Goal: Communication & Community: Answer question/provide support

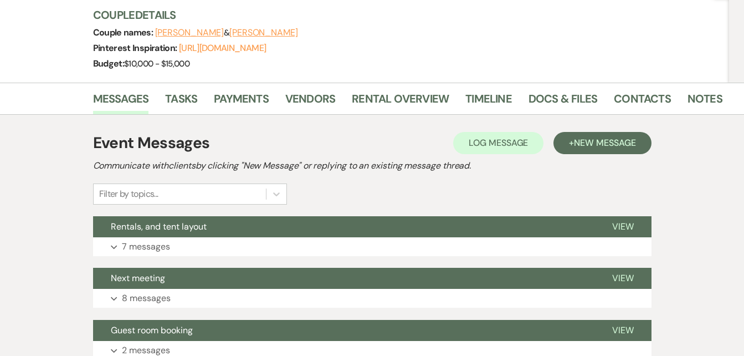
scroll to position [165, 0]
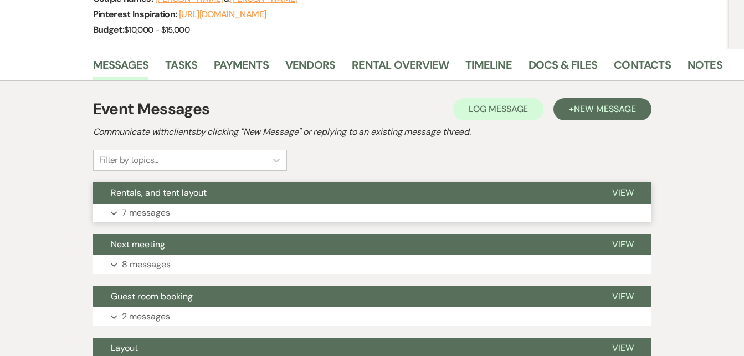
click at [151, 213] on p "7 messages" at bounding box center [146, 213] width 48 height 14
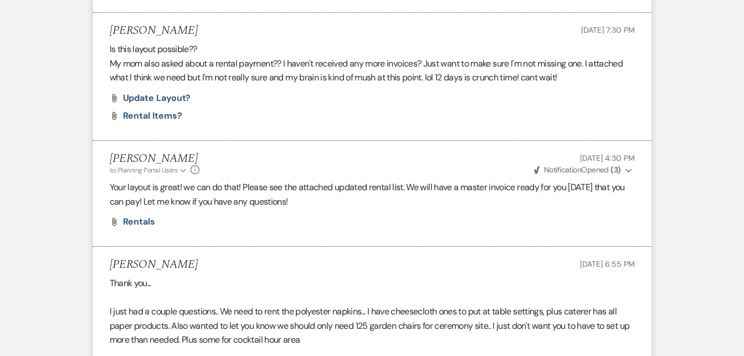
scroll to position [787, 0]
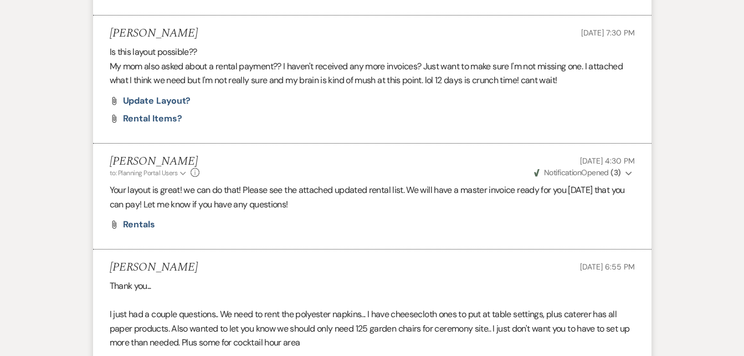
drag, startPoint x: 741, startPoint y: 208, endPoint x: 746, endPoint y: 172, distance: 36.3
click at [744, 172] on html "Dashboard Manage Venues Expand [PERSON_NAME]'s Inn Bookings To Do Analytics Exp…" at bounding box center [372, 110] width 744 height 1794
drag, startPoint x: 746, startPoint y: 172, endPoint x: 699, endPoint y: 180, distance: 47.2
click at [699, 180] on div "Messages Tasks Payments Vendors Rental Overview Timeline Docs & Files Contacts …" at bounding box center [372, 180] width 744 height 1509
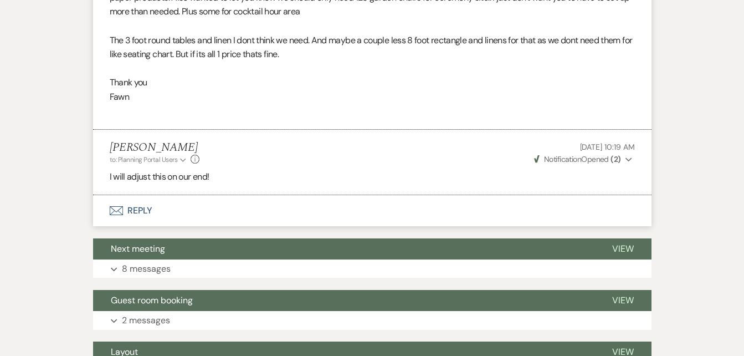
scroll to position [1121, 0]
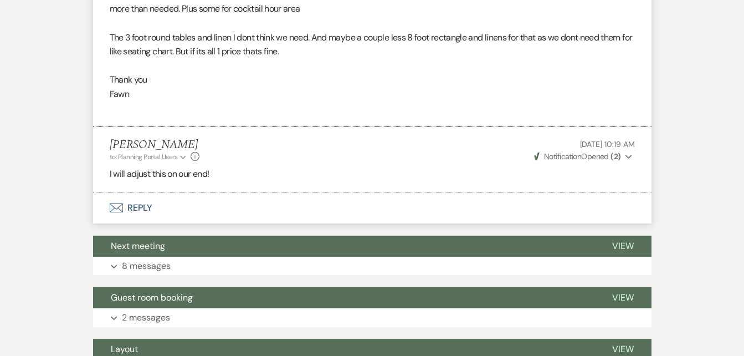
click at [128, 206] on button "Envelope Reply" at bounding box center [372, 207] width 559 height 31
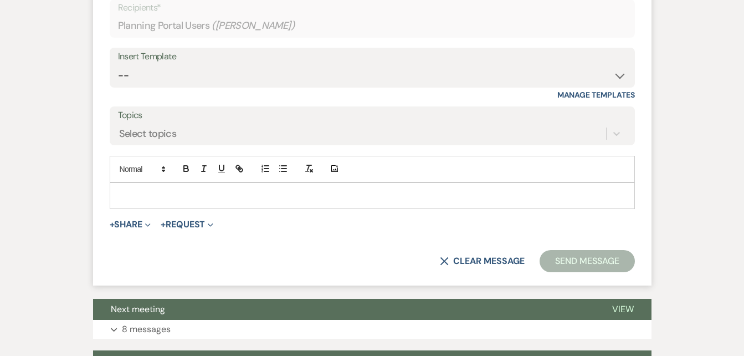
scroll to position [1360, 0]
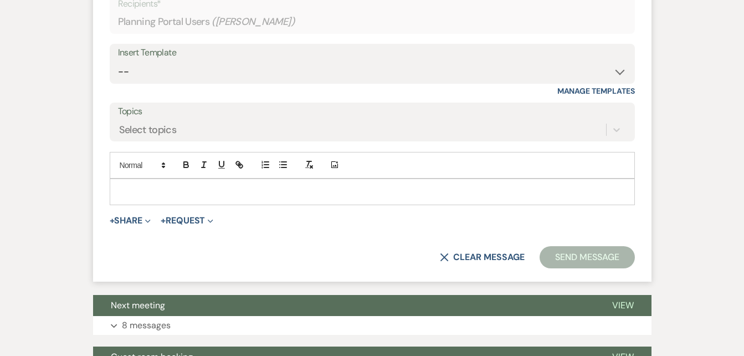
click at [135, 194] on p at bounding box center [373, 192] width 508 height 12
drag, startPoint x: 135, startPoint y: 194, endPoint x: 124, endPoint y: 193, distance: 10.6
click at [124, 193] on p at bounding box center [373, 192] width 508 height 12
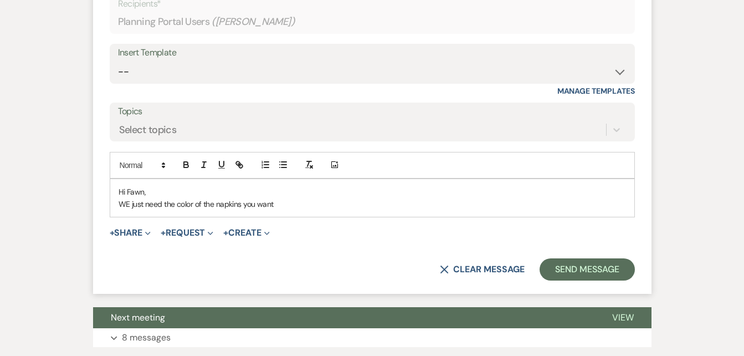
click at [129, 202] on p "WE just need the color of the napkins you want" at bounding box center [373, 204] width 508 height 12
click at [293, 206] on p "We just need the color of the napkins you want" at bounding box center [373, 204] width 508 height 12
click at [354, 190] on p "Hi Fawn," at bounding box center [373, 192] width 508 height 12
click at [335, 202] on p "If you can just let us know the color of the napkins you would like" at bounding box center [373, 204] width 508 height 12
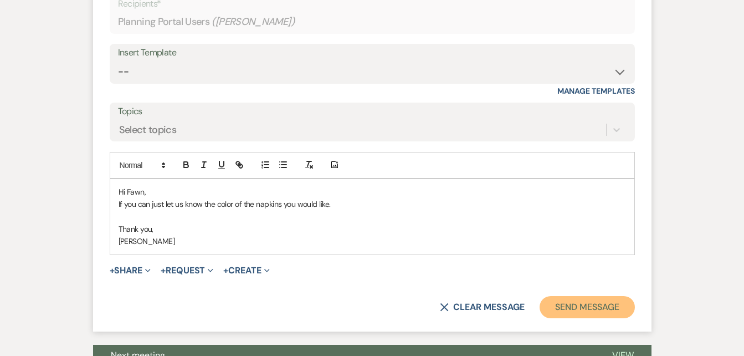
click at [560, 305] on button "Send Message" at bounding box center [587, 307] width 95 height 22
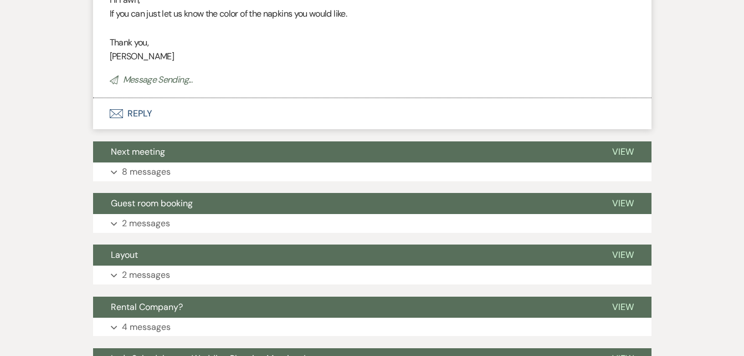
scroll to position [1505, 0]
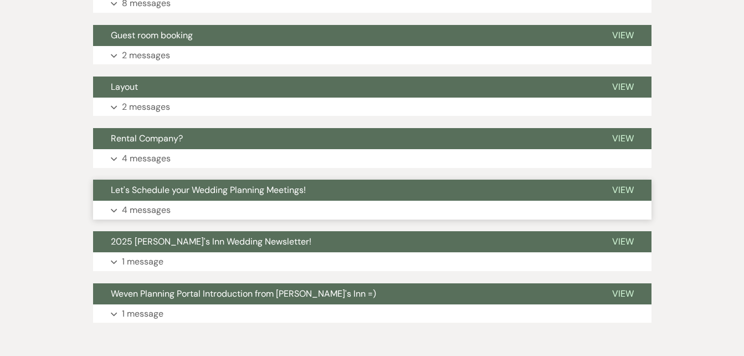
click at [149, 209] on p "4 messages" at bounding box center [146, 210] width 49 height 14
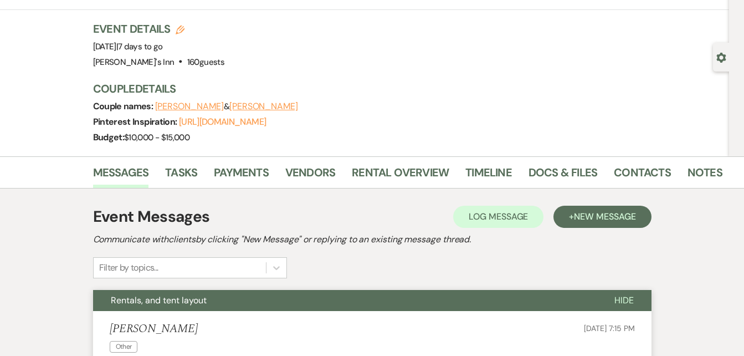
scroll to position [40, 0]
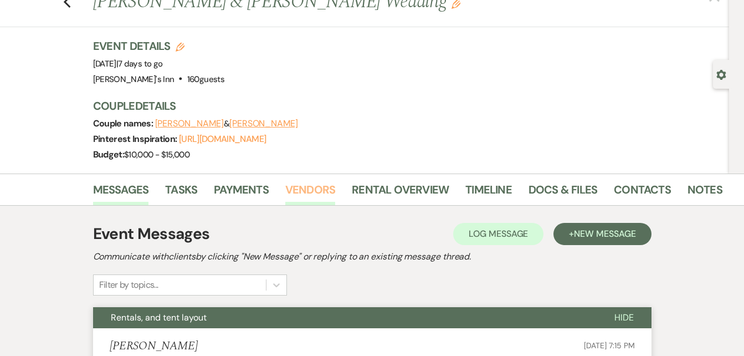
click at [316, 186] on link "Vendors" at bounding box center [310, 193] width 50 height 24
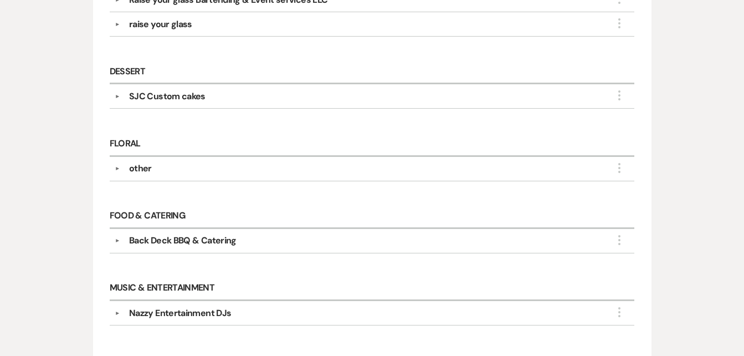
scroll to position [510, 0]
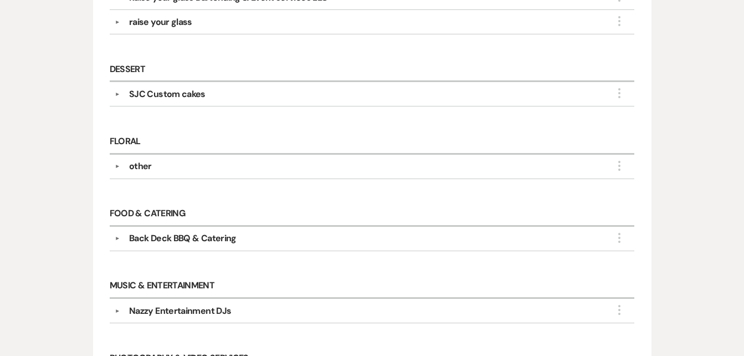
click at [193, 237] on div "Back Deck BBQ & Catering" at bounding box center [182, 238] width 107 height 13
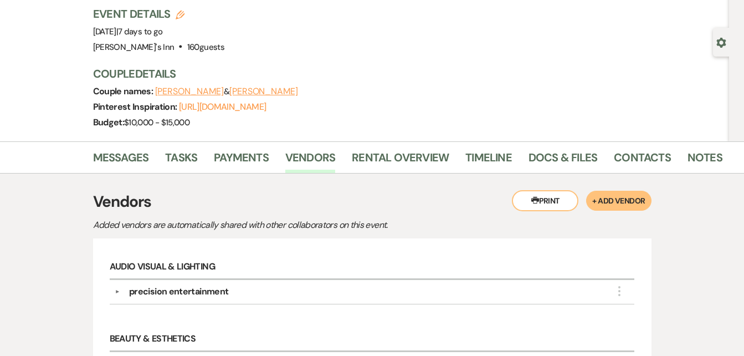
scroll to position [0, 0]
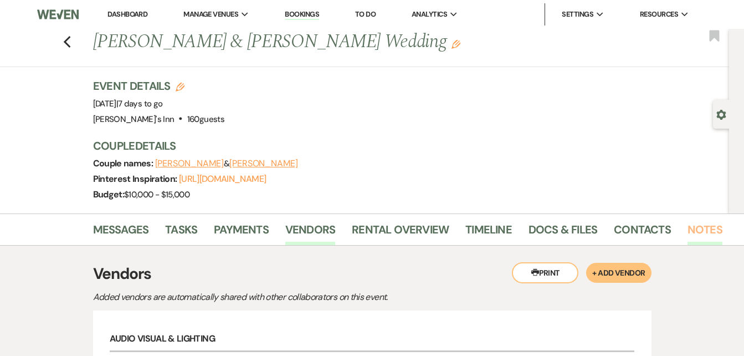
click at [699, 230] on link "Notes" at bounding box center [705, 233] width 35 height 24
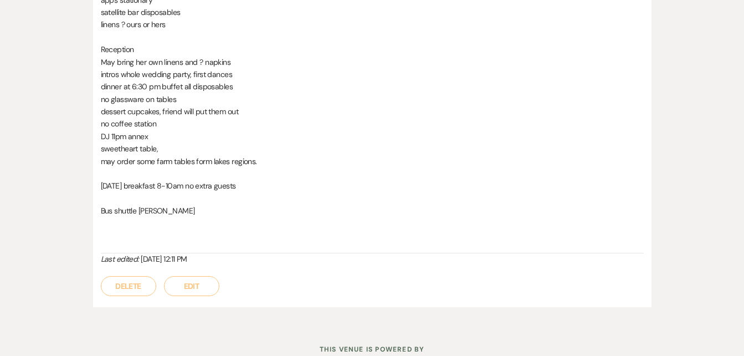
scroll to position [621, 0]
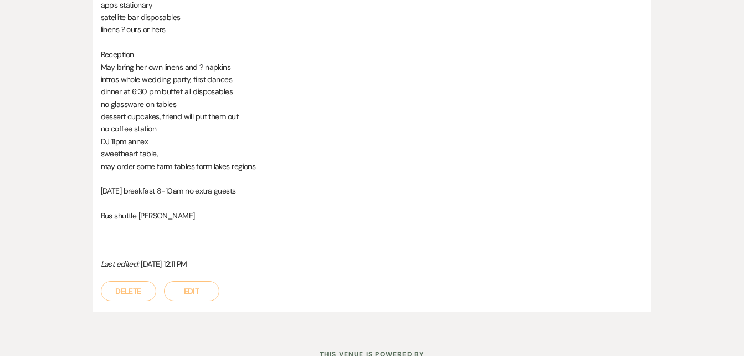
click at [187, 265] on div "Last edited: [DATE] 12:11 PM" at bounding box center [372, 264] width 543 height 12
click at [185, 288] on button "Edit" at bounding box center [191, 291] width 55 height 20
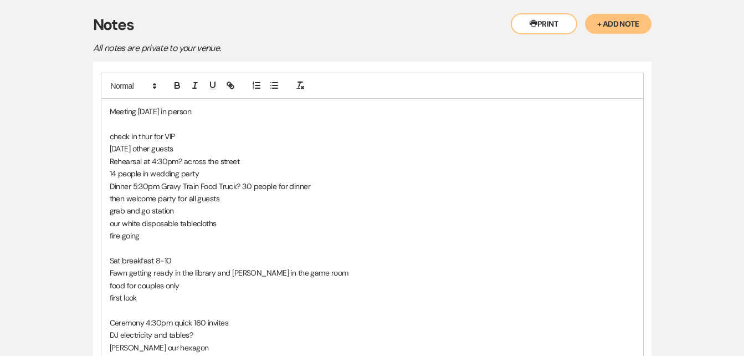
scroll to position [247, 0]
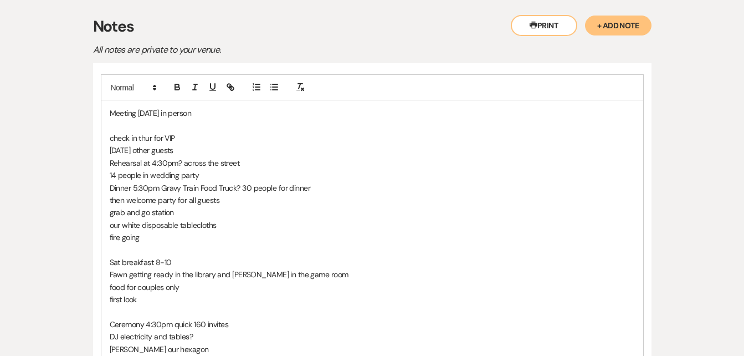
click at [207, 114] on p "Meeting [DATE] in person" at bounding box center [372, 113] width 525 height 12
click at [121, 127] on p at bounding box center [372, 126] width 525 height 12
click at [180, 153] on p "[DATE] other guests" at bounding box center [372, 150] width 525 height 12
click at [181, 162] on p "Rehearsal at 4:30pm? across the street" at bounding box center [372, 163] width 525 height 12
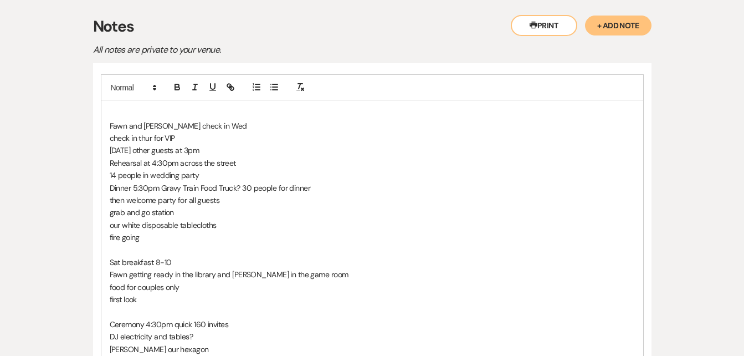
click at [162, 161] on p "Rehearsal at 4:30pm across the street" at bounding box center [372, 163] width 525 height 12
click at [240, 185] on p "Dinner 5:30pm Gravy Train Food Truck? 30 people for dinner" at bounding box center [372, 188] width 525 height 12
click at [248, 187] on p "Dinner 5:30pm Gravy Train Food Truck 30 people for dinner" at bounding box center [372, 188] width 525 height 12
click at [222, 203] on p "then welcome party for all guests" at bounding box center [372, 200] width 525 height 12
click at [320, 188] on p "Dinner 5:30pm Gravy Train Food Truck 45 people for dinner" at bounding box center [372, 188] width 525 height 12
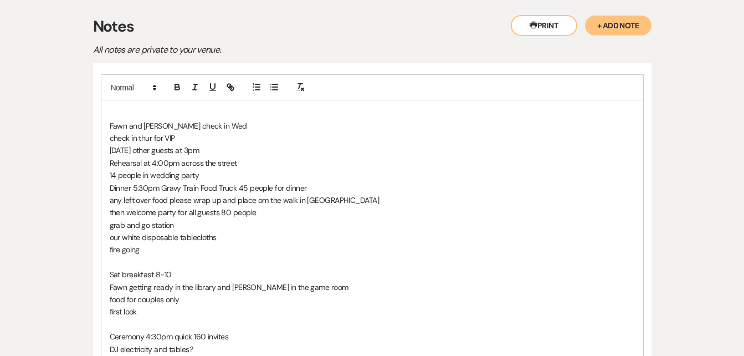
click at [192, 199] on p "any left over food please wrap up and place om the walk in [GEOGRAPHIC_DATA]" at bounding box center [372, 200] width 525 height 12
click at [361, 201] on p "any left-over food please have someone responsible to wrap up and place om the …" at bounding box center [372, 200] width 525 height 12
click at [307, 186] on p "Dinner 5:30pm Gravy Train Food Truck 45 people for dinner" at bounding box center [372, 188] width 525 height 12
click at [157, 249] on p "fire going" at bounding box center [372, 249] width 525 height 12
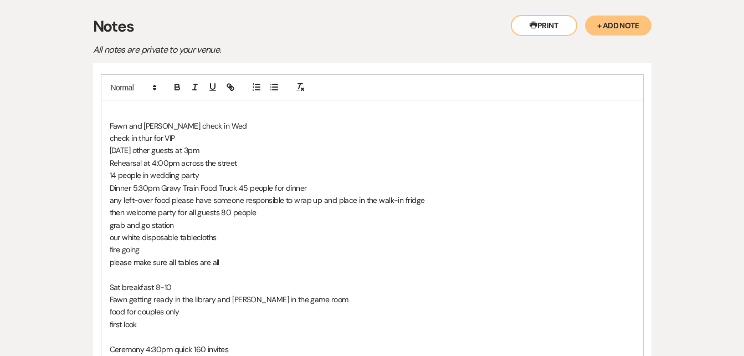
click at [157, 246] on p "fire going" at bounding box center [372, 249] width 525 height 12
click at [224, 263] on p "please make sure all tables are all" at bounding box center [372, 262] width 525 height 12
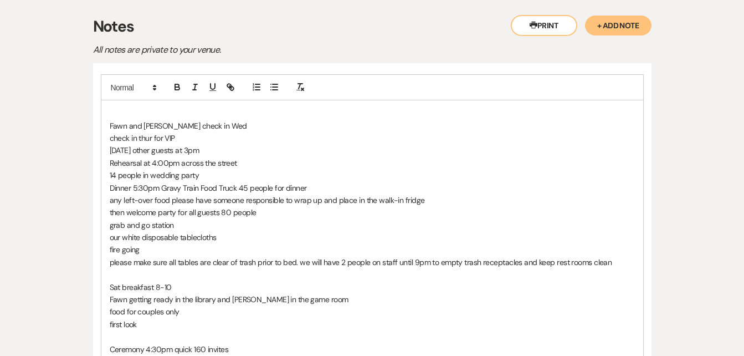
click at [614, 268] on p at bounding box center [372, 274] width 525 height 12
drag, startPoint x: 751, startPoint y: 165, endPoint x: 705, endPoint y: 71, distance: 104.6
click at [705, 71] on div "Messages Tasks Payments Vendors Rental Overview Timeline Docs & Files Contacts …" at bounding box center [372, 358] width 744 height 785
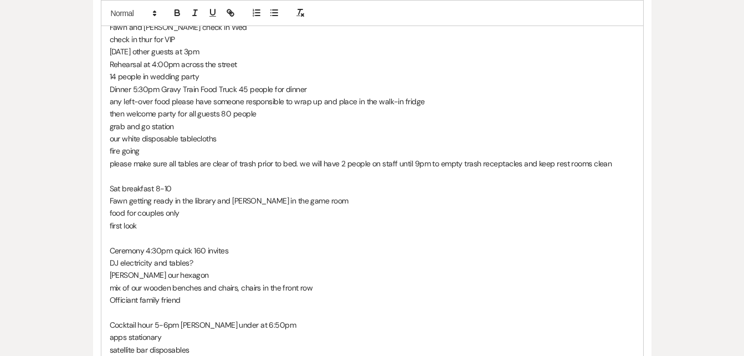
scroll to position [347, 0]
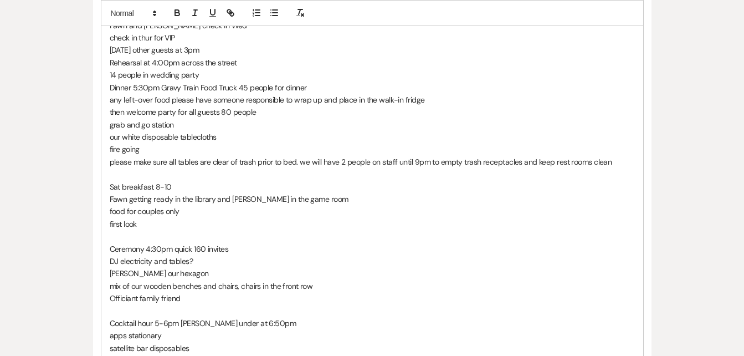
click at [627, 166] on p "please make sure all tables are clear of trash prior to bed. we will have 2 peo…" at bounding box center [372, 162] width 525 height 12
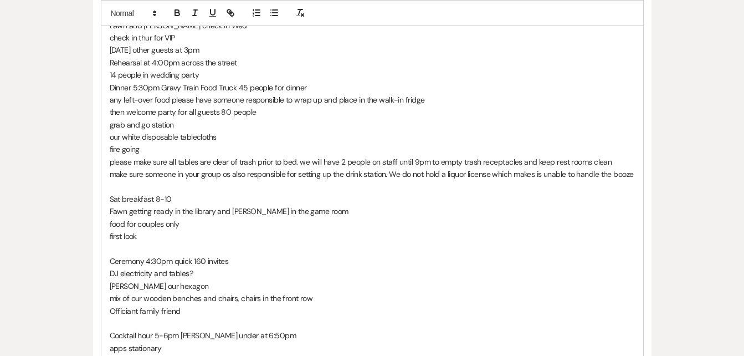
click at [634, 176] on p "make sure someone in your group os also responsible for setting up the drink st…" at bounding box center [372, 174] width 525 height 12
click at [162, 260] on p "Ceremony 4:30pm quick 160 invites" at bounding box center [372, 261] width 525 height 12
click at [194, 259] on p "Ceremony 4pm quick 160 invites" at bounding box center [372, 261] width 525 height 12
click at [228, 267] on p "DJ electricity and tables?" at bounding box center [372, 273] width 525 height 12
click at [224, 262] on p "Ceremony 4pm quick 125 invites" at bounding box center [372, 261] width 525 height 12
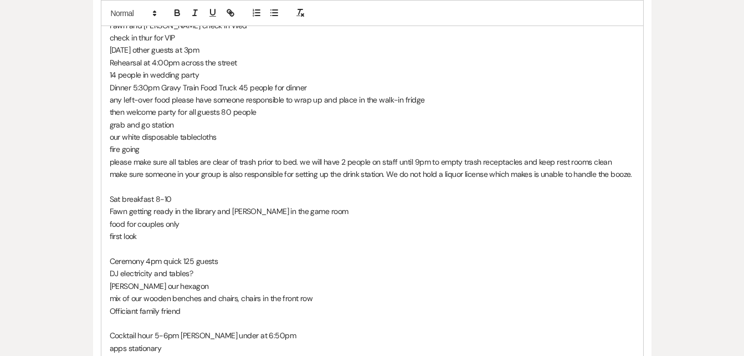
click at [182, 259] on p "Ceremony 4pm quick 125 guests" at bounding box center [372, 261] width 525 height 12
click at [191, 272] on p "DJ electricity and tables?" at bounding box center [372, 273] width 525 height 12
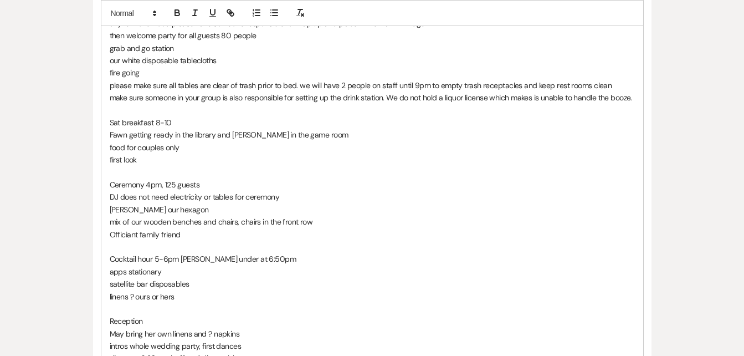
scroll to position [429, 0]
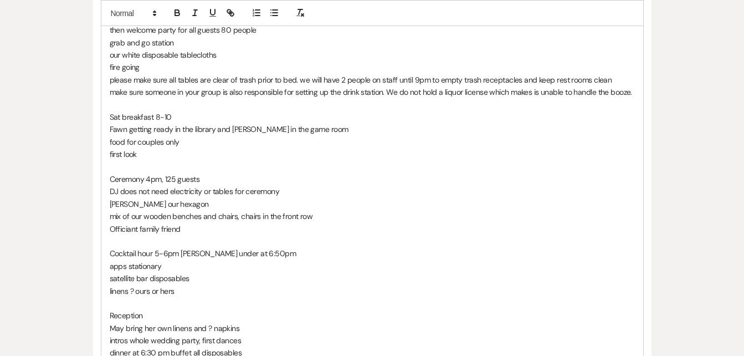
click at [158, 252] on p "Cocktail hour 5-6pm [PERSON_NAME] under at 6:50pm" at bounding box center [372, 253] width 525 height 12
click at [176, 251] on p "Cocktail hour 4:30-6pm [PERSON_NAME] under at 6:50pm" at bounding box center [372, 253] width 525 height 12
click at [179, 254] on p "Cocktail hour 4:30-6pm [PERSON_NAME] under at 6:50pm" at bounding box center [372, 253] width 525 height 12
click at [293, 251] on p "Cocktail hour 4:30-5:30pm [PERSON_NAME] under at 6:50pm" at bounding box center [372, 253] width 525 height 12
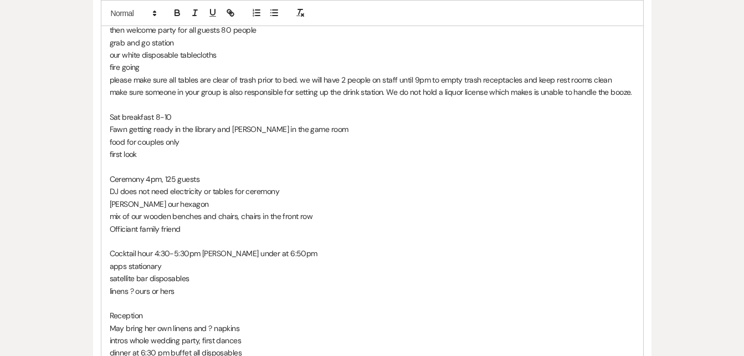
click at [181, 269] on p "apps stationary" at bounding box center [372, 266] width 525 height 12
click at [180, 295] on p "linens ? ours or hers" at bounding box center [372, 291] width 525 height 12
click at [245, 286] on p "[PERSON_NAME]'s linens for cocktail hour" at bounding box center [372, 291] width 525 height 12
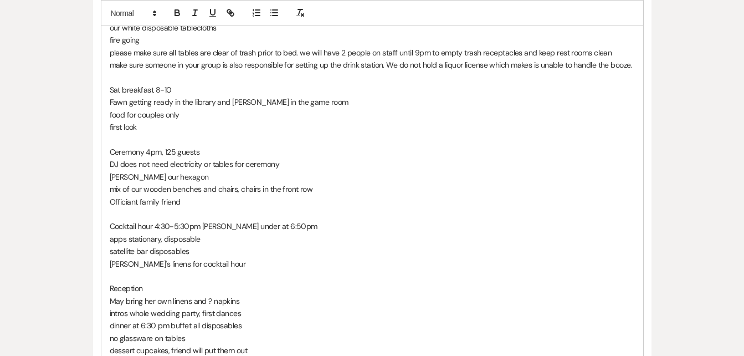
scroll to position [469, 0]
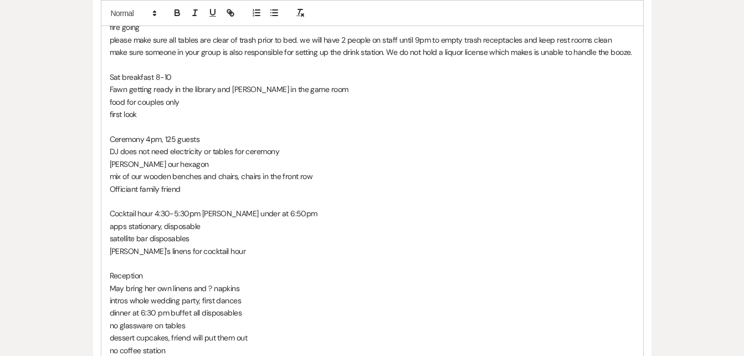
click at [206, 236] on p "satellite bar disposables" at bounding box center [372, 238] width 525 height 12
click at [242, 288] on p "May bring her own linens and ? napkins" at bounding box center [372, 288] width 525 height 12
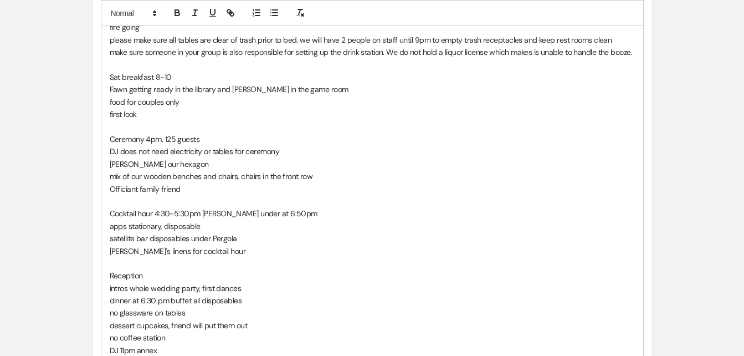
click at [242, 287] on p "intros whole wedding party, first dances" at bounding box center [372, 288] width 525 height 12
click at [152, 301] on p "dinner at 6:30 pm buffet all disposables" at bounding box center [372, 300] width 525 height 12
click at [151, 298] on p "dinner at 6:0 pm buffet all disposables" at bounding box center [372, 300] width 525 height 12
click at [256, 211] on p "Cocktail hour 4:30-5:30pm [PERSON_NAME] under at 6:50pm" at bounding box center [372, 213] width 525 height 12
click at [260, 212] on p "Cocktail hour 4:30-5:30pm [PERSON_NAME] under at 5:50pm" at bounding box center [372, 213] width 525 height 12
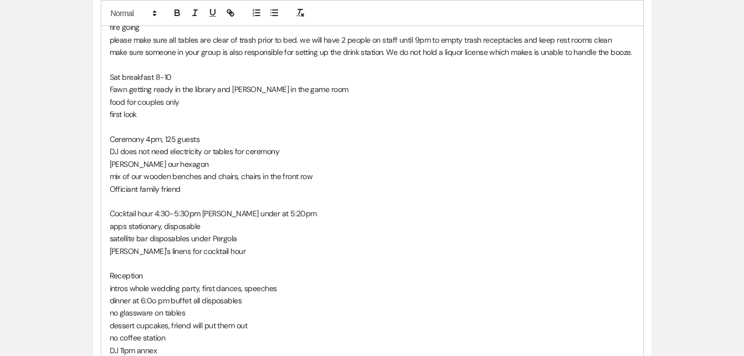
click at [157, 299] on p "dinner at 6:0o pm buffet all disposables" at bounding box center [372, 300] width 525 height 12
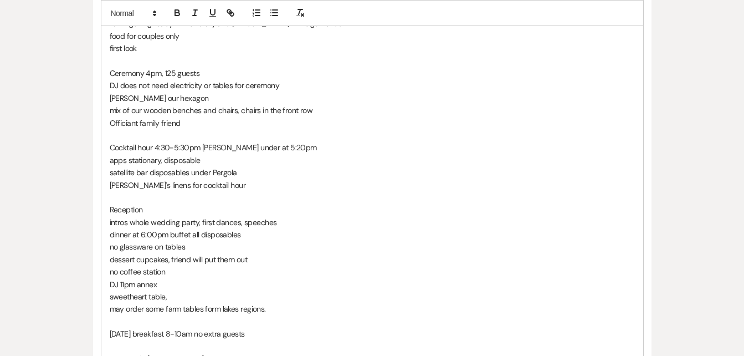
scroll to position [537, 0]
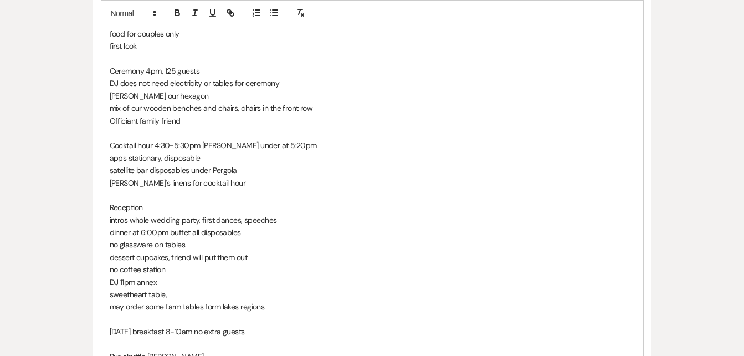
click at [165, 306] on p "may order some farm tables form lakes regions." at bounding box center [372, 306] width 525 height 12
click at [220, 313] on p at bounding box center [372, 319] width 525 height 12
click at [216, 303] on p "farm tables form lakes regions." at bounding box center [372, 306] width 525 height 12
click at [243, 232] on p "dinner at 6:00pm buffet all disposables" at bounding box center [372, 232] width 525 height 12
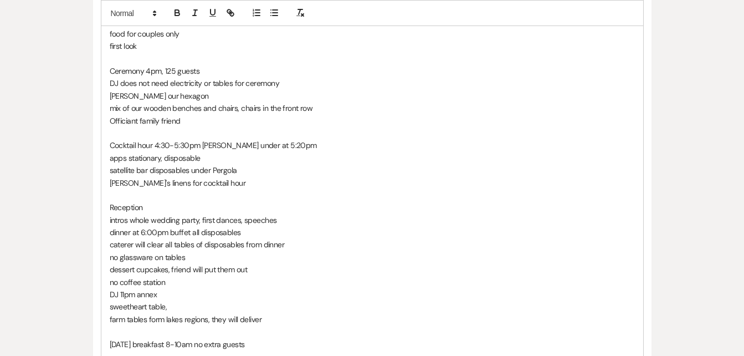
click at [285, 321] on p "farm tables form lakes regions, they will deliver" at bounding box center [372, 319] width 525 height 12
click at [202, 339] on p "Napkins, Fawn will bring" at bounding box center [372, 344] width 525 height 12
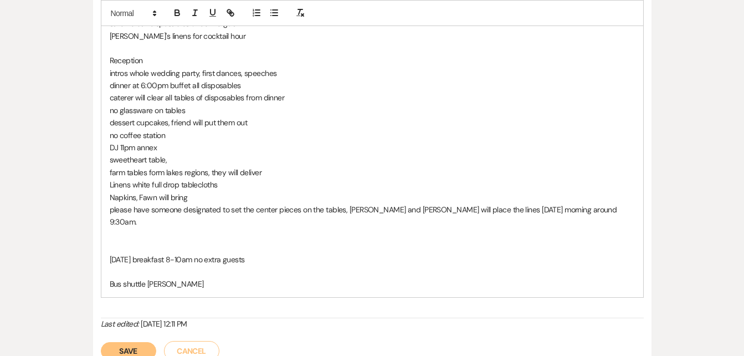
scroll to position [687, 0]
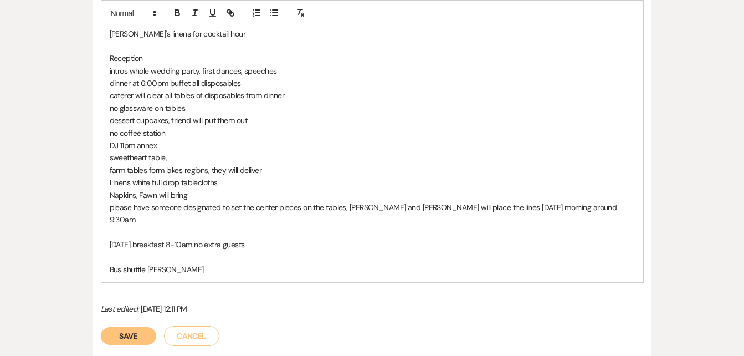
click at [258, 238] on p "[DATE] breakfast 8-10am no extra guests" at bounding box center [372, 244] width 525 height 12
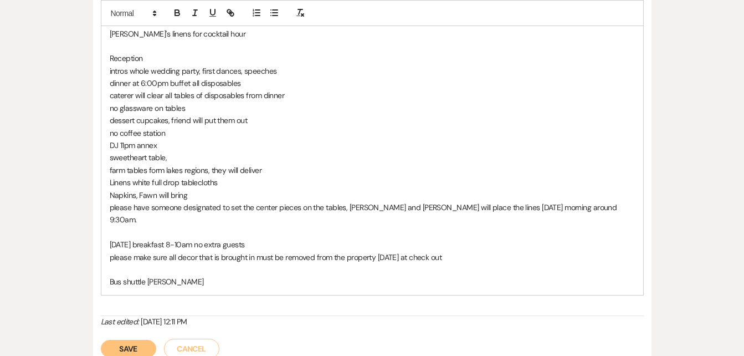
click at [459, 251] on p "please make sure all decor that is brought in must be removed from the property…" at bounding box center [372, 257] width 525 height 12
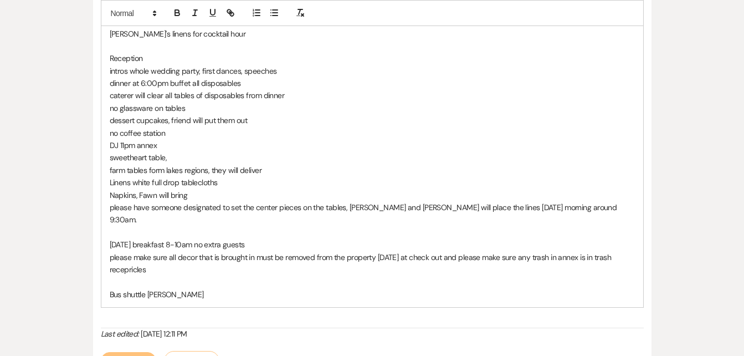
click at [156, 260] on p "please make sure all decor that is brought in must be removed from the property…" at bounding box center [372, 263] width 525 height 25
click at [232, 260] on p "please make sure all decor that is brought in must be removed from the property…" at bounding box center [372, 263] width 525 height 25
click at [125, 352] on button "Save" at bounding box center [128, 361] width 55 height 18
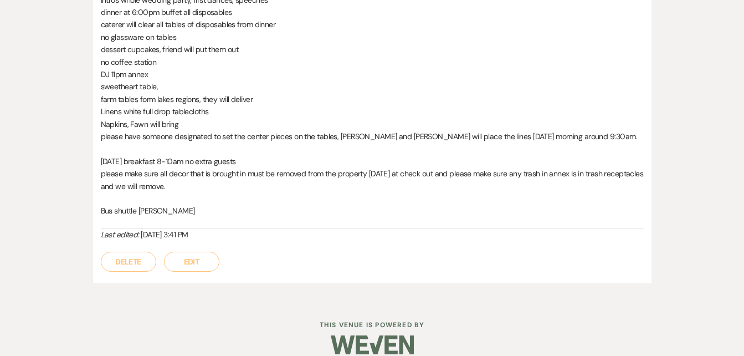
scroll to position [727, 0]
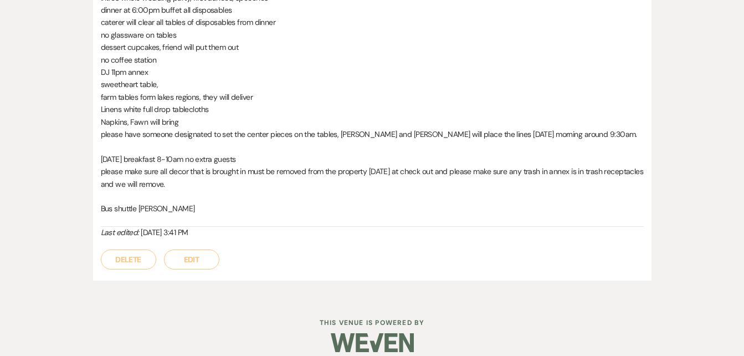
click at [189, 262] on button "Edit" at bounding box center [191, 259] width 55 height 20
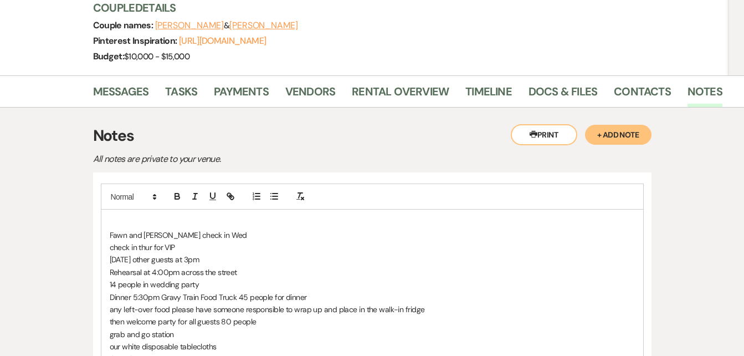
scroll to position [136, 0]
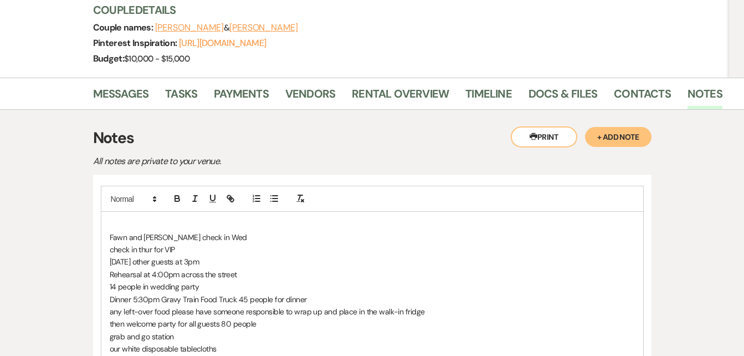
click at [117, 222] on p at bounding box center [372, 224] width 525 height 12
click at [117, 222] on p "Hi Fawn and" at bounding box center [372, 224] width 525 height 12
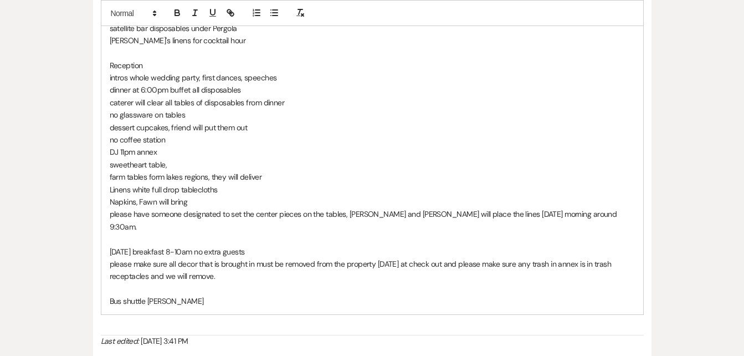
scroll to position [735, 0]
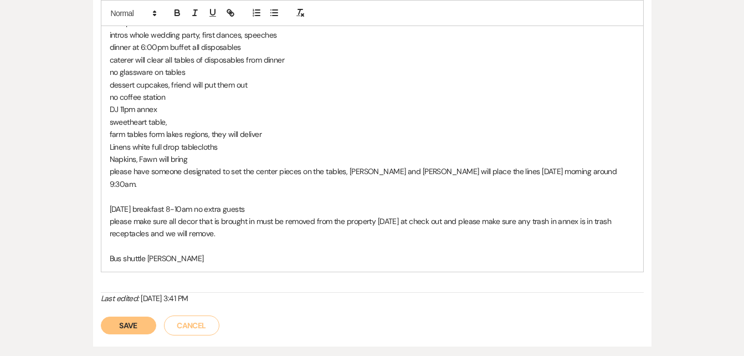
click at [140, 316] on button "Save" at bounding box center [128, 325] width 55 height 18
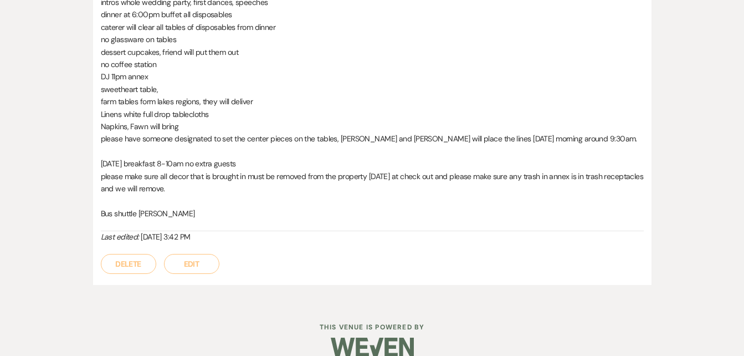
click at [178, 214] on p "Bus shuttle [PERSON_NAME]" at bounding box center [372, 213] width 543 height 12
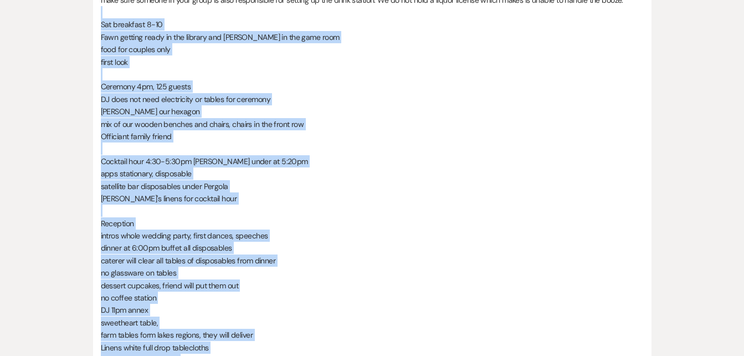
scroll to position [444, 0]
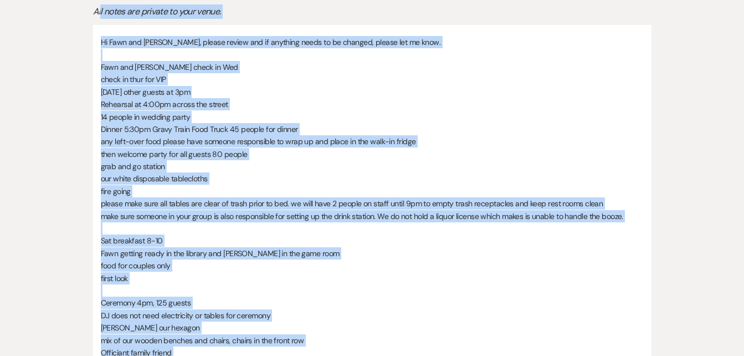
drag, startPoint x: 180, startPoint y: 214, endPoint x: 100, endPoint y: 11, distance: 218.2
click at [100, 11] on div "Printer Print + Add Note Notes All notes are private to your venue. Hi [PERSON_…" at bounding box center [372, 359] width 559 height 764
click at [424, 92] on p "[DATE] other guests at 3pm" at bounding box center [372, 92] width 543 height 12
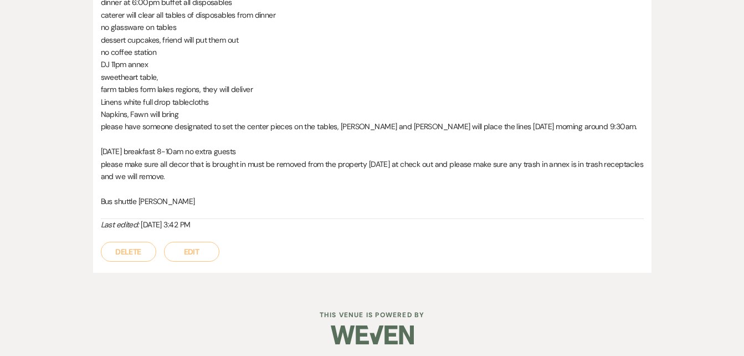
scroll to position [744, 0]
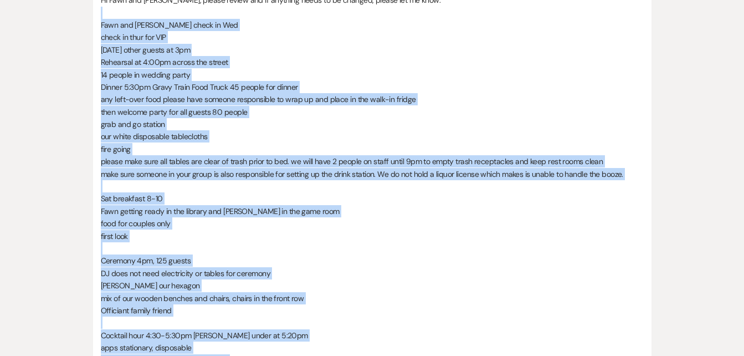
drag, startPoint x: 186, startPoint y: 206, endPoint x: 101, endPoint y: 11, distance: 213.4
click at [101, 11] on div "Hi Fawn and [PERSON_NAME], please review and if anything needs to be changed, p…" at bounding box center [372, 316] width 543 height 644
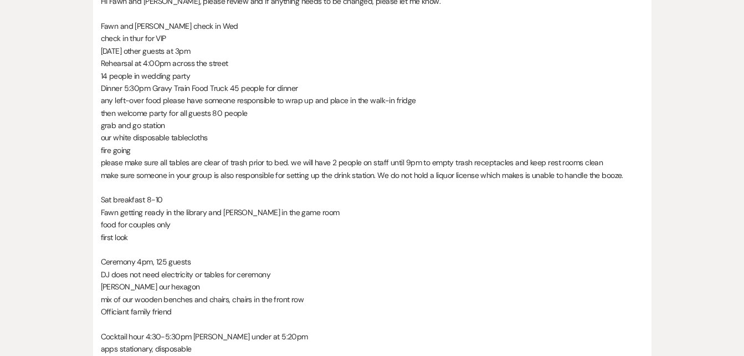
click at [398, 1] on p "Hi Fawn and [PERSON_NAME], please review and if anything needs to be changed, p…" at bounding box center [372, 1] width 543 height 12
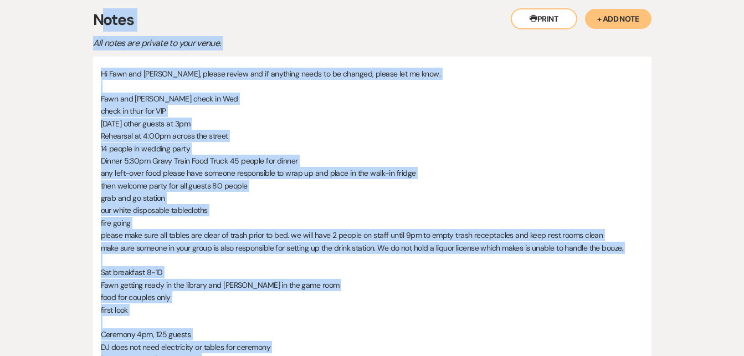
scroll to position [238, 0]
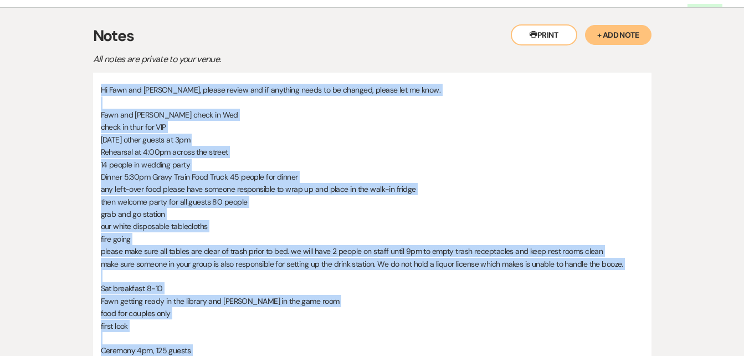
drag, startPoint x: 178, startPoint y: 337, endPoint x: 95, endPoint y: 73, distance: 276.9
copy div "Hi Fawn and [PERSON_NAME], please review and if anything needs to be changed, p…"
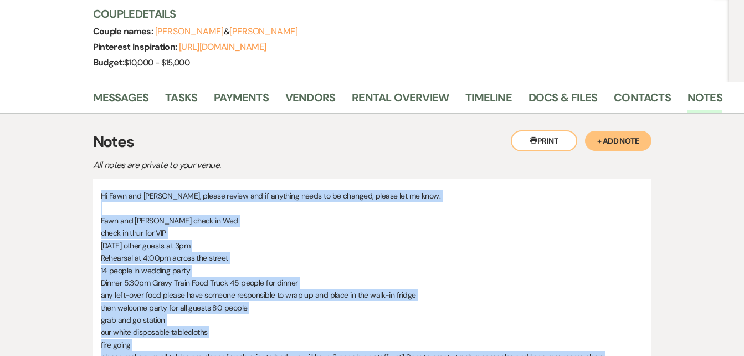
scroll to position [97, 0]
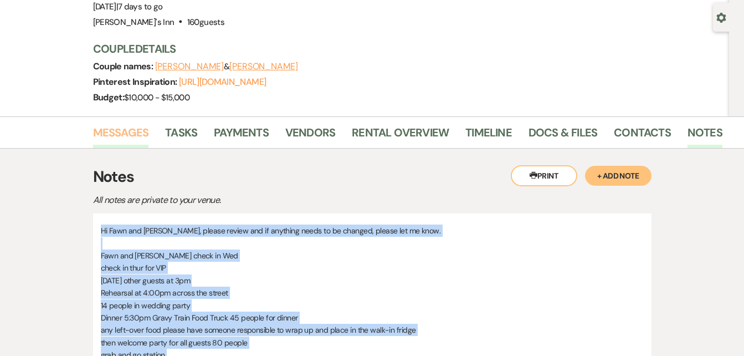
click at [116, 129] on link "Messages" at bounding box center [121, 136] width 56 height 24
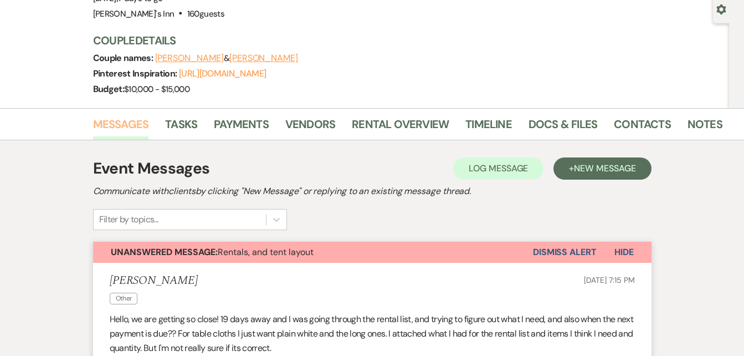
scroll to position [99, 0]
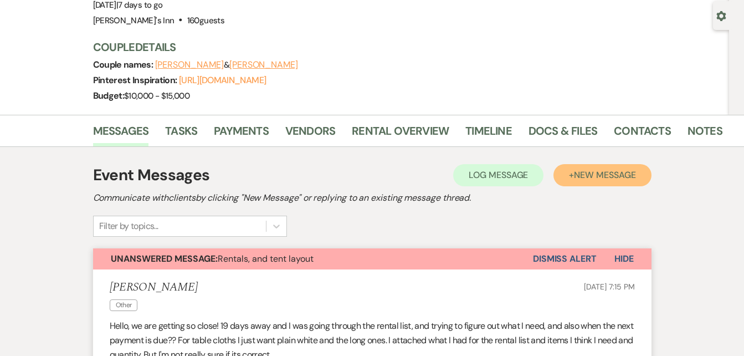
click at [591, 169] on span "New Message" at bounding box center [605, 175] width 62 height 12
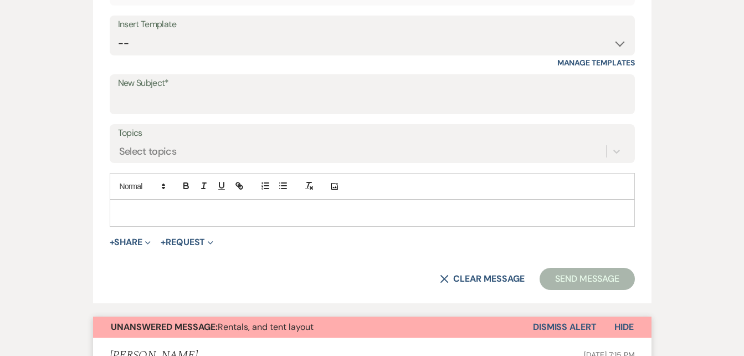
scroll to position [454, 0]
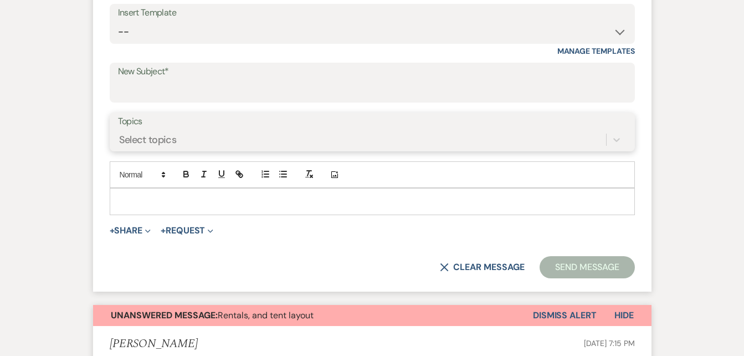
click at [151, 133] on div "Select topics" at bounding box center [148, 139] width 58 height 15
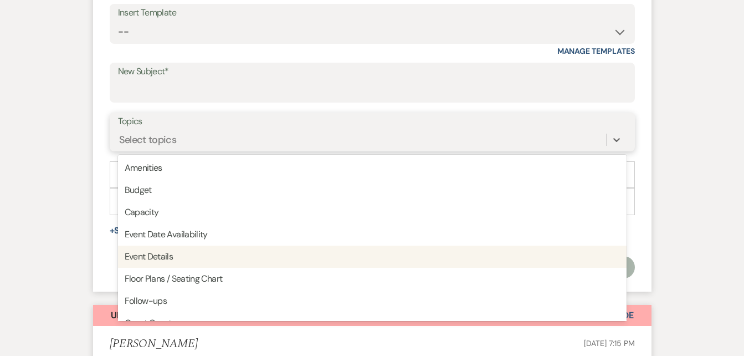
click at [152, 257] on div "Event Details" at bounding box center [372, 256] width 509 height 22
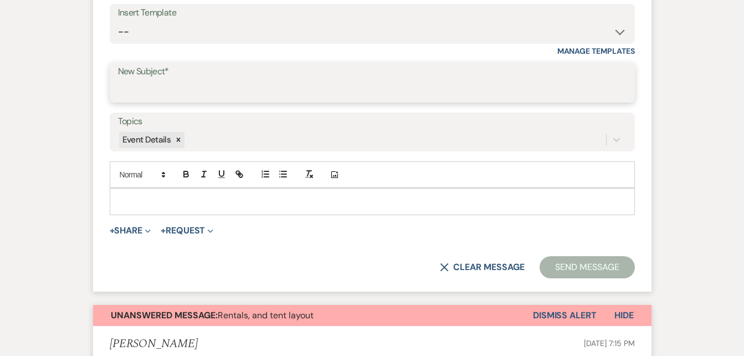
click at [149, 90] on input "New Subject*" at bounding box center [372, 91] width 509 height 22
type input "Event Details"
click at [141, 204] on p at bounding box center [373, 201] width 508 height 12
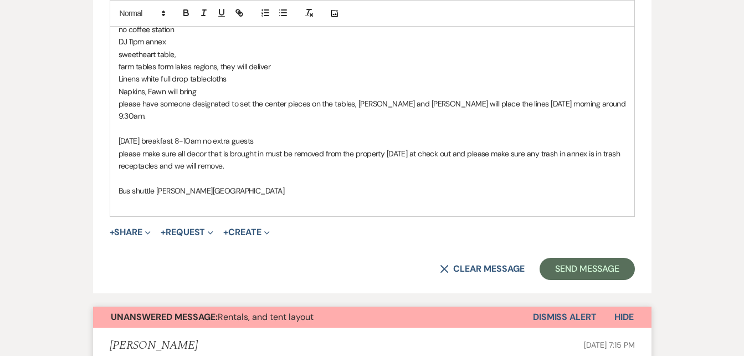
scroll to position [1121, 0]
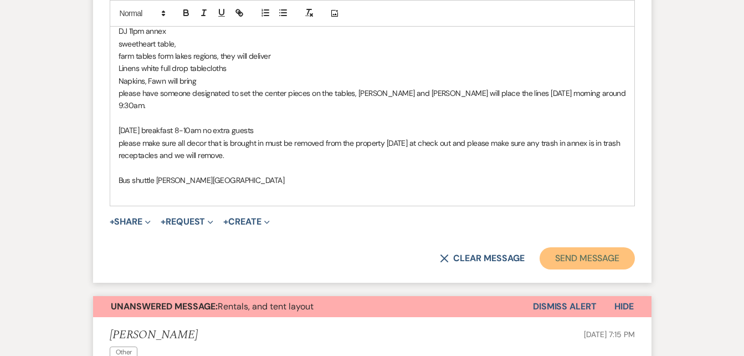
click at [588, 247] on button "Send Message" at bounding box center [587, 258] width 95 height 22
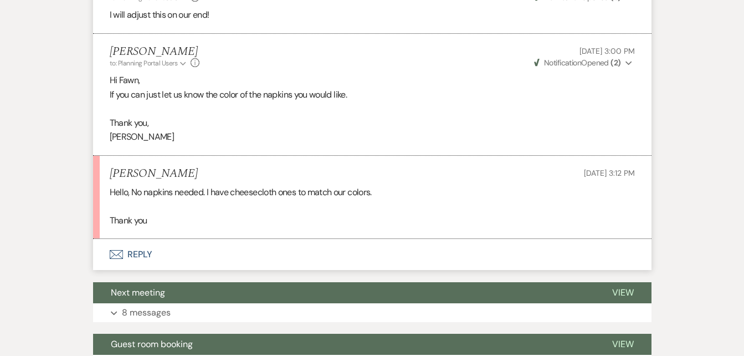
scroll to position [2224, 0]
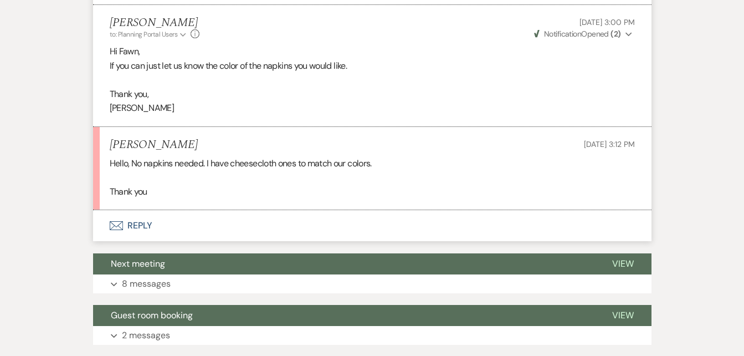
click at [133, 213] on button "Envelope Reply" at bounding box center [372, 225] width 559 height 31
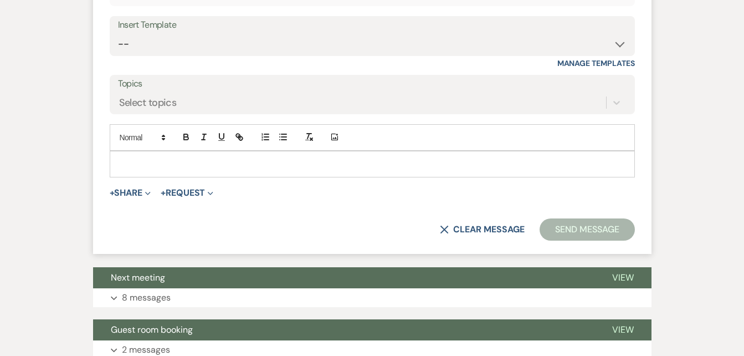
scroll to position [2519, 0]
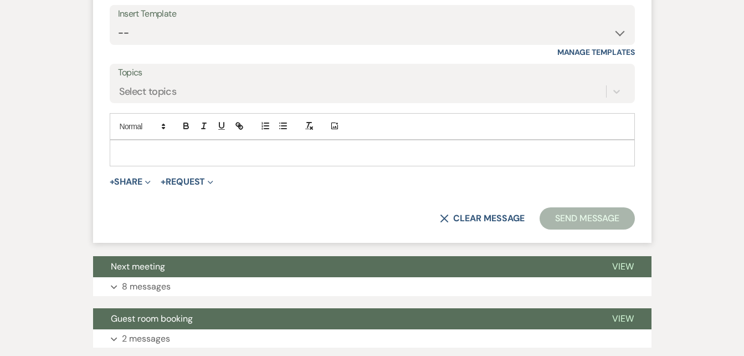
click at [158, 147] on p at bounding box center [373, 153] width 508 height 12
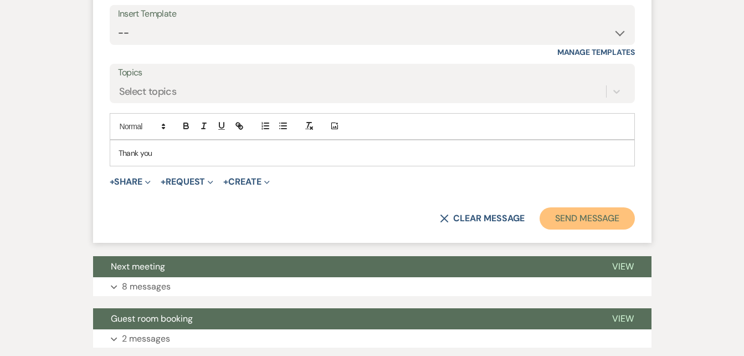
click at [567, 207] on button "Send Message" at bounding box center [587, 218] width 95 height 22
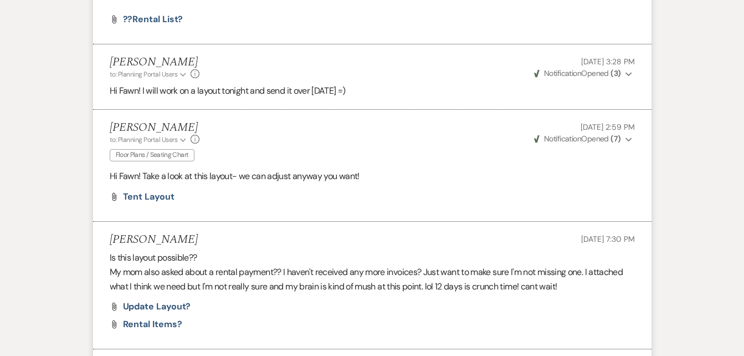
scroll to position [1512, 0]
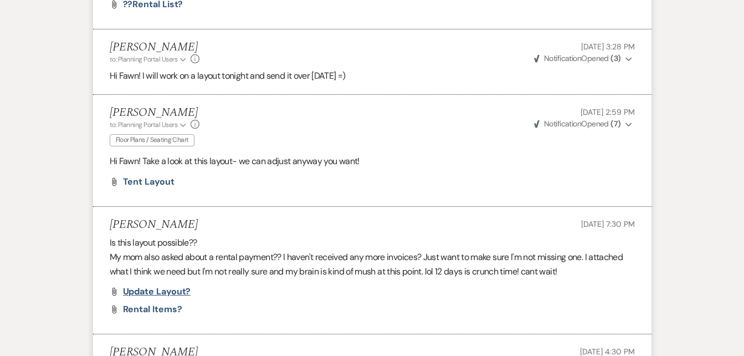
click at [148, 285] on span "Update layout?" at bounding box center [157, 291] width 68 height 12
click at [706, 170] on div "Messages Tasks Payments Vendors Rental Overview Timeline Docs & Files Contacts …" at bounding box center [372, 49] width 744 height 2695
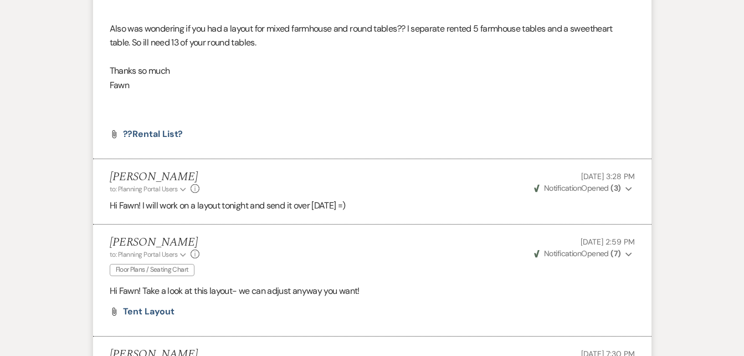
scroll to position [1387, 0]
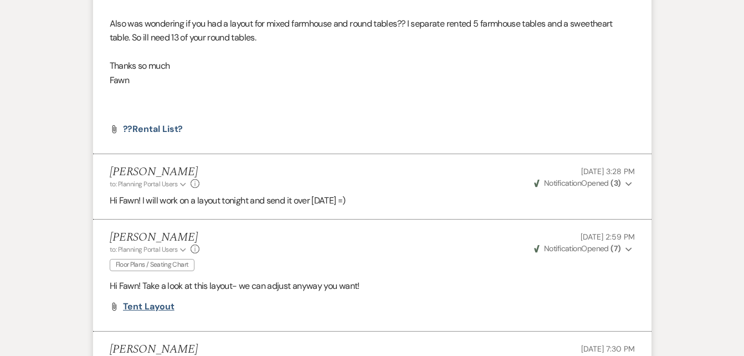
click at [153, 300] on span "tent layout" at bounding box center [149, 306] width 52 height 12
click at [700, 68] on div "Messages Tasks Payments Vendors Rental Overview Timeline Docs & Files Contacts …" at bounding box center [372, 173] width 744 height 2695
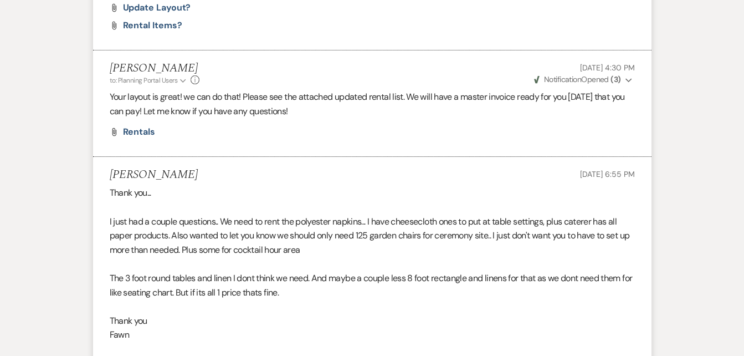
scroll to position [1810, 0]
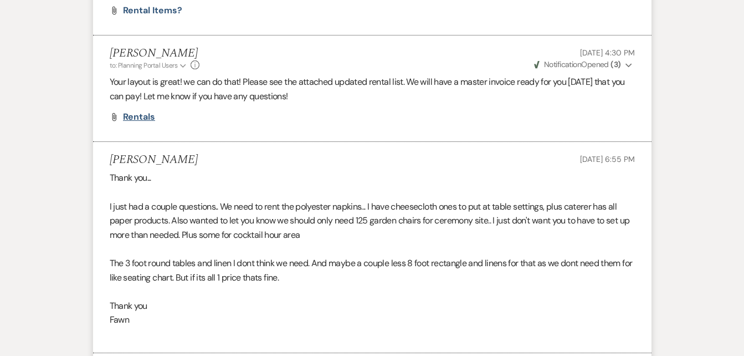
click at [135, 111] on span "rentals" at bounding box center [139, 117] width 32 height 12
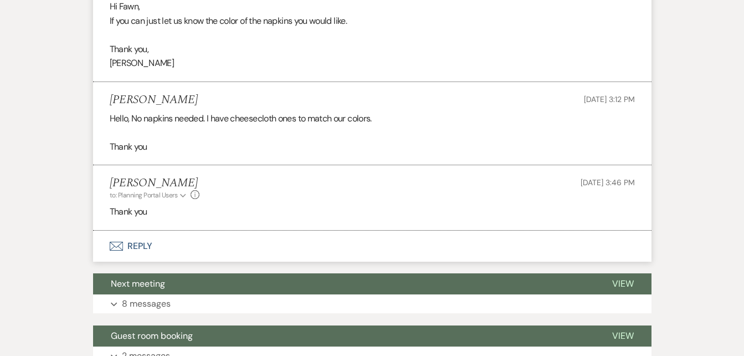
scroll to position [2278, 0]
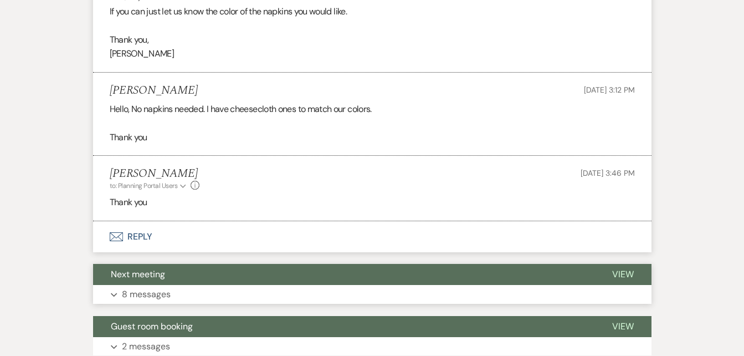
click at [157, 287] on p "8 messages" at bounding box center [146, 294] width 49 height 14
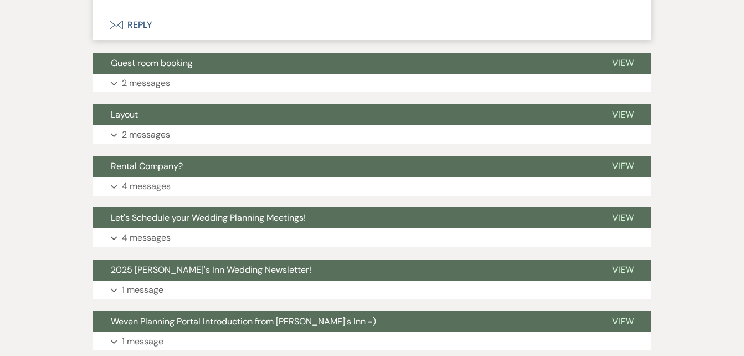
scroll to position [3190, 0]
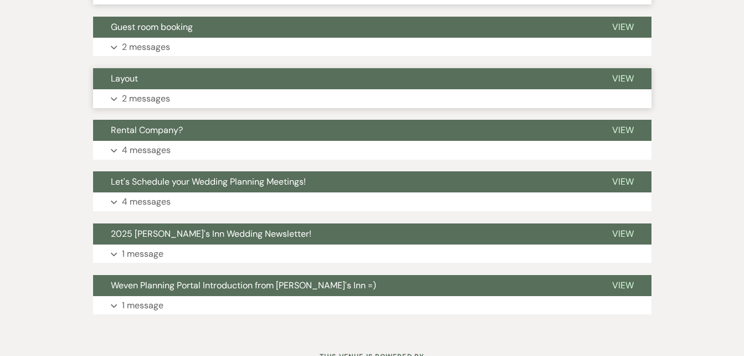
click at [144, 91] on p "2 messages" at bounding box center [146, 98] width 48 height 14
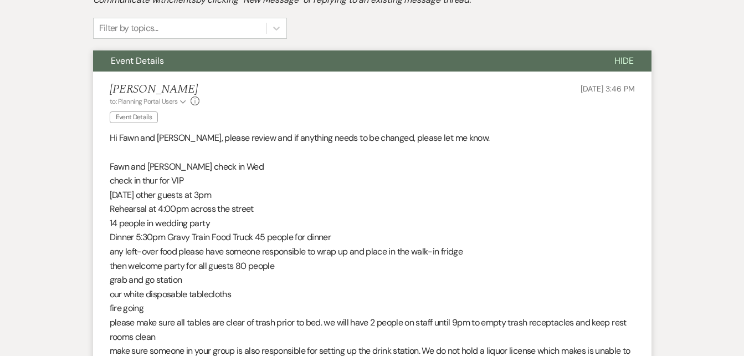
scroll to position [0, 0]
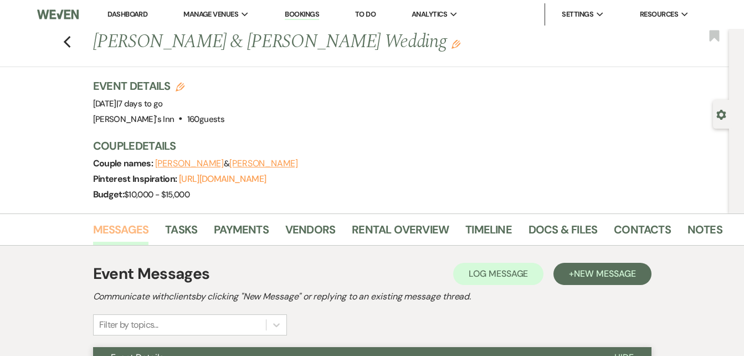
click at [119, 231] on link "Messages" at bounding box center [121, 233] width 56 height 24
click at [122, 230] on link "Messages" at bounding box center [121, 233] width 56 height 24
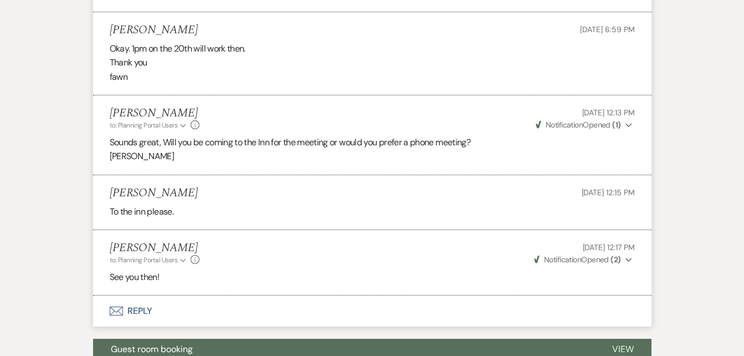
scroll to position [2895, 0]
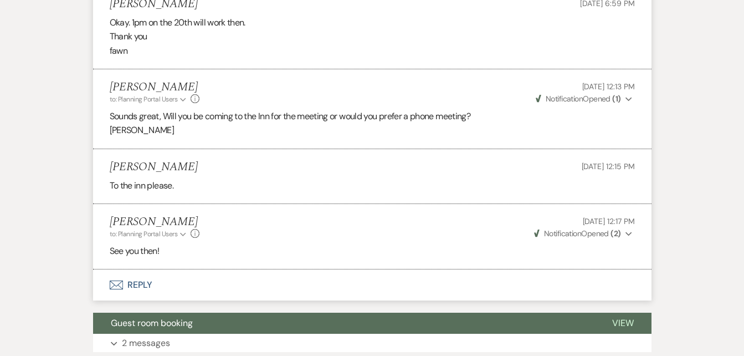
drag, startPoint x: 741, startPoint y: 270, endPoint x: 710, endPoint y: 75, distance: 197.6
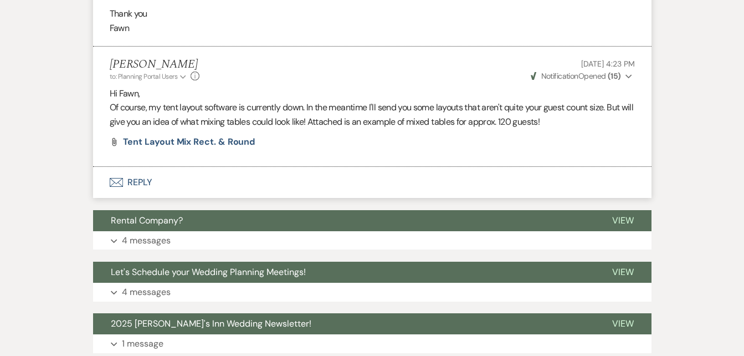
scroll to position [3372, 0]
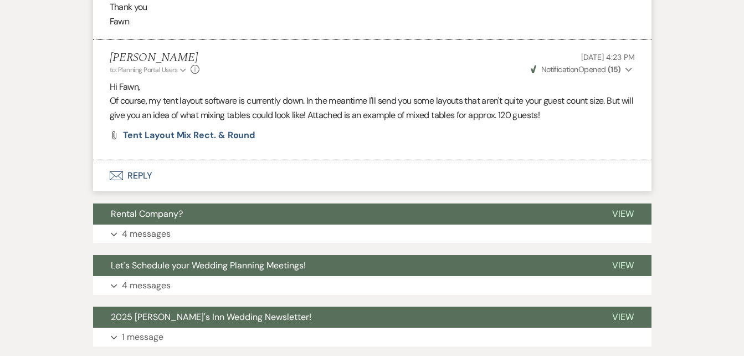
click at [132, 160] on button "Envelope Reply" at bounding box center [372, 175] width 559 height 31
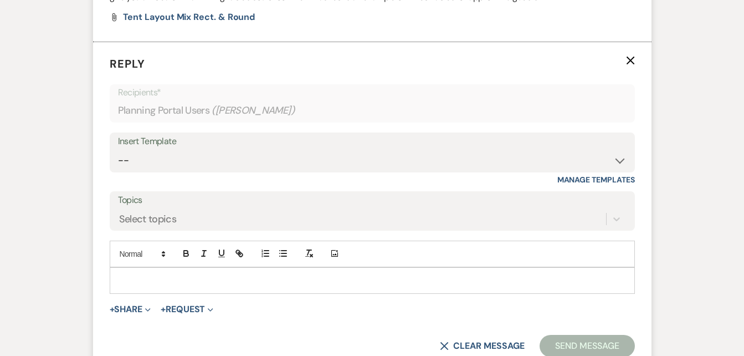
scroll to position [3482, 0]
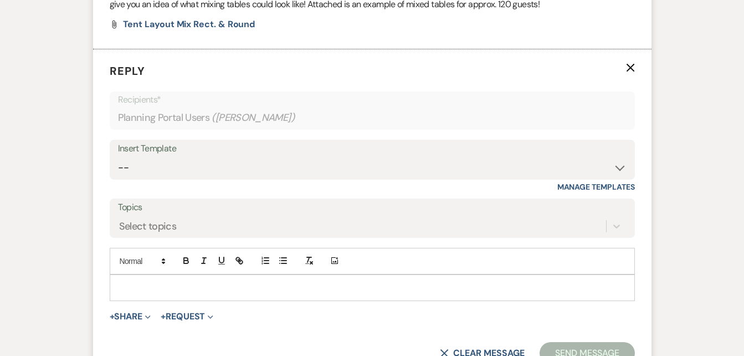
click at [153, 283] on div at bounding box center [372, 287] width 524 height 25
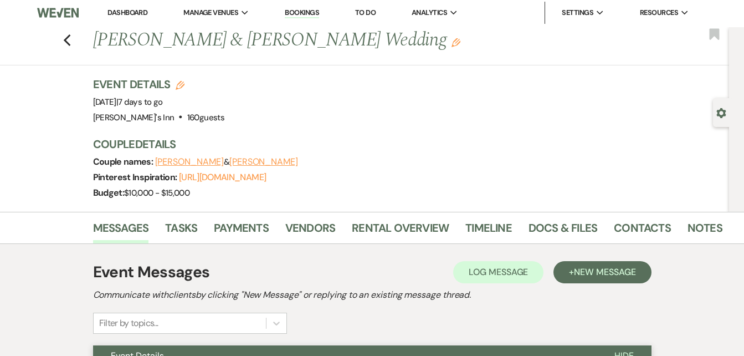
scroll to position [0, 0]
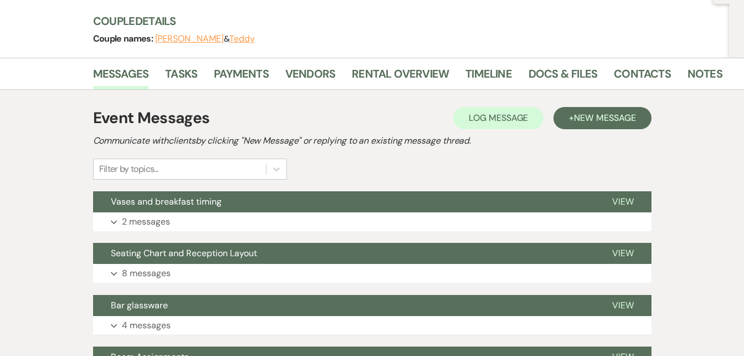
scroll to position [130, 0]
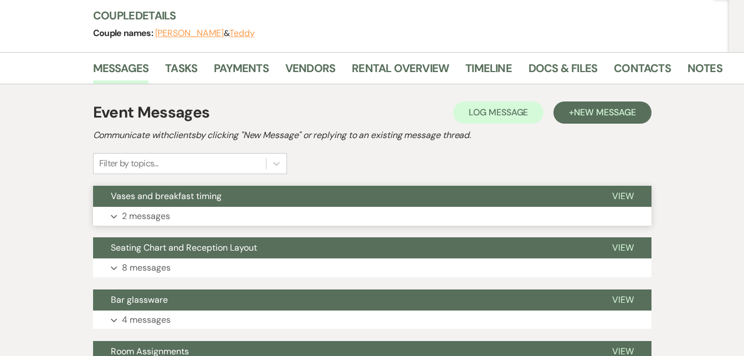
click at [168, 214] on p "2 messages" at bounding box center [146, 216] width 48 height 14
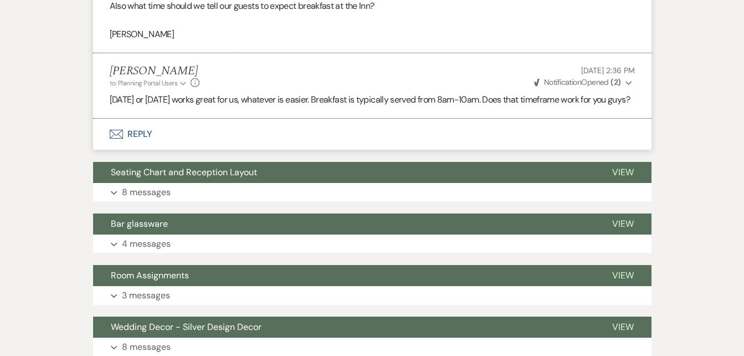
scroll to position [465, 0]
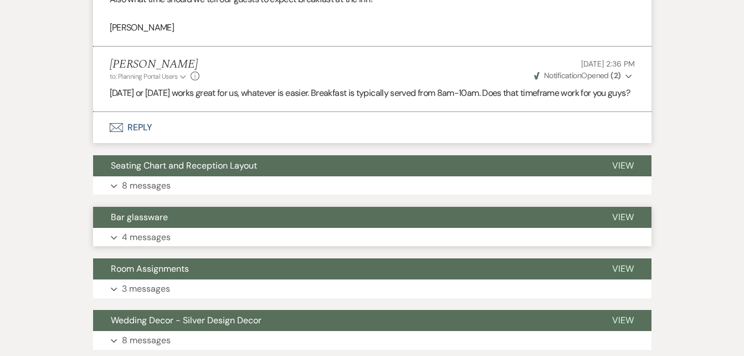
click at [130, 244] on p "4 messages" at bounding box center [146, 237] width 49 height 14
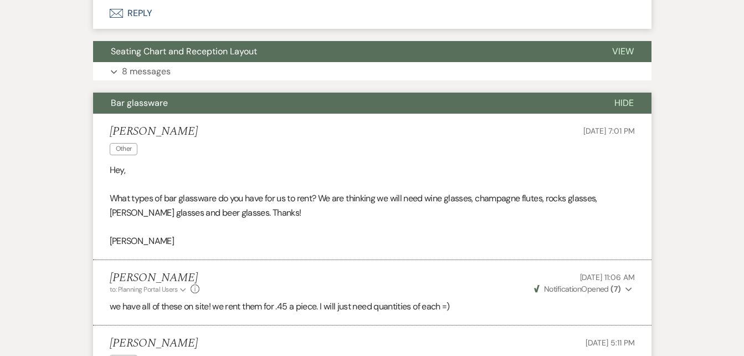
scroll to position [547, 0]
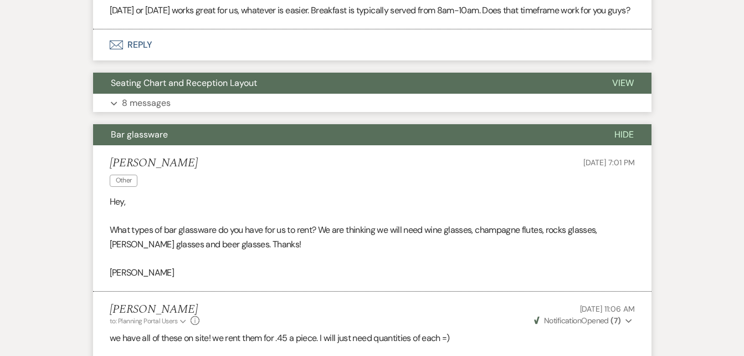
click at [150, 110] on p "8 messages" at bounding box center [146, 103] width 49 height 14
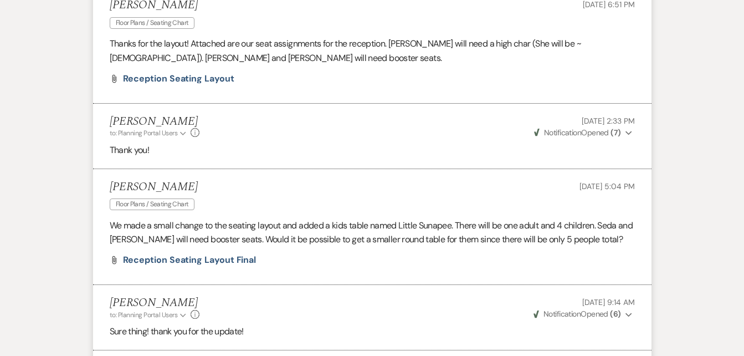
scroll to position [1057, 0]
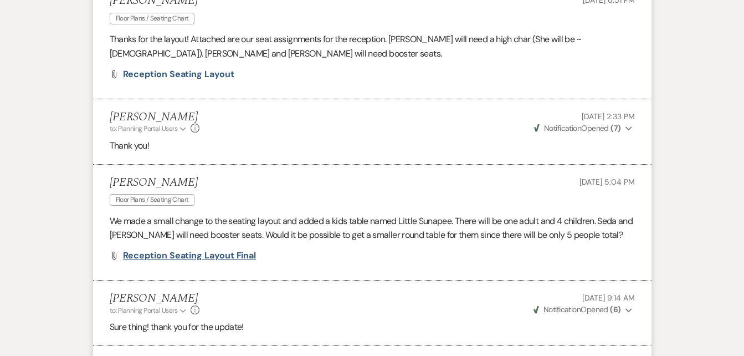
click at [180, 261] on span "Reception Seating Layout Final" at bounding box center [190, 255] width 134 height 12
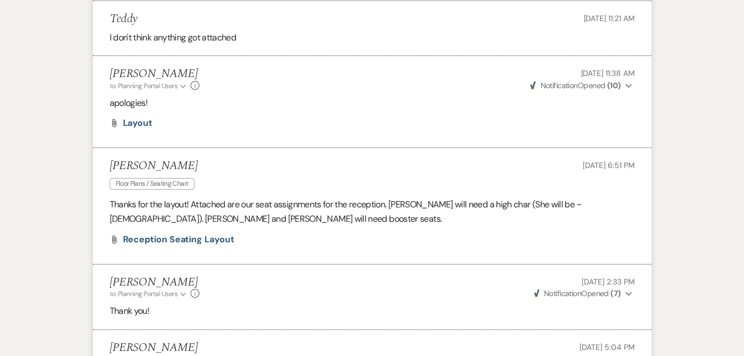
scroll to position [1222, 0]
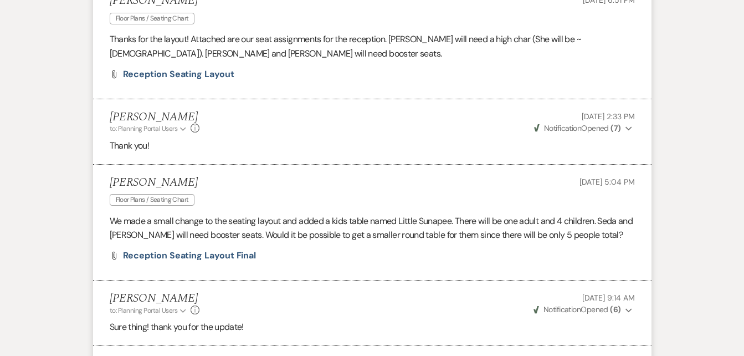
click at [57, 128] on div "Event Messages Log Log Message + New Message Communicate with clients by clicki…" at bounding box center [373, 251] width 632 height 2518
drag, startPoint x: 744, startPoint y: 170, endPoint x: 742, endPoint y: 125, distance: 44.9
click at [742, 125] on div "Messages Tasks Payments Vendors Rental Overview Timeline Docs & Files Contacts …" at bounding box center [372, 235] width 744 height 2550
drag, startPoint x: 742, startPoint y: 125, endPoint x: 704, endPoint y: 122, distance: 38.3
click at [704, 122] on div "Messages Tasks Payments Vendors Rental Overview Timeline Docs & Files Contacts …" at bounding box center [372, 235] width 744 height 2550
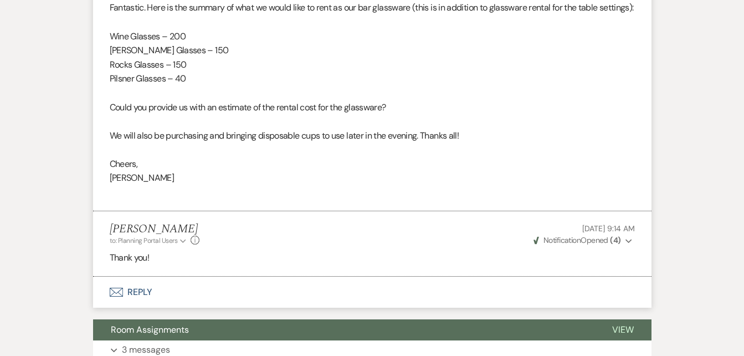
scroll to position [1925, 0]
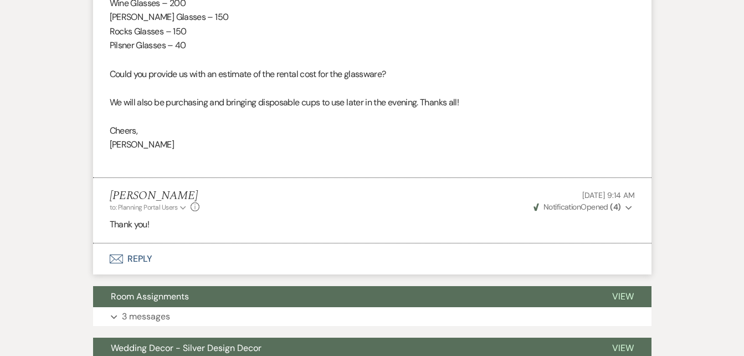
click at [139, 274] on button "Envelope Reply" at bounding box center [372, 258] width 559 height 31
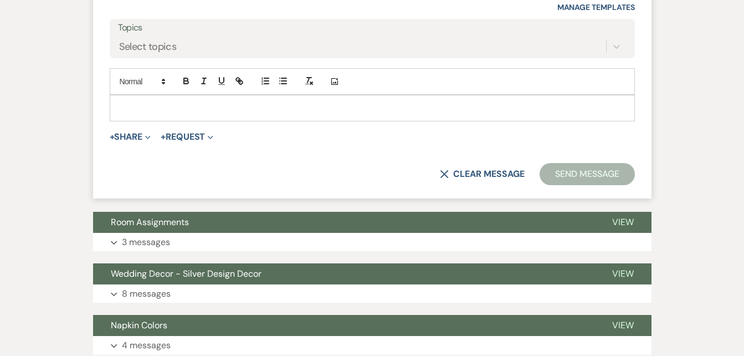
scroll to position [2309, 0]
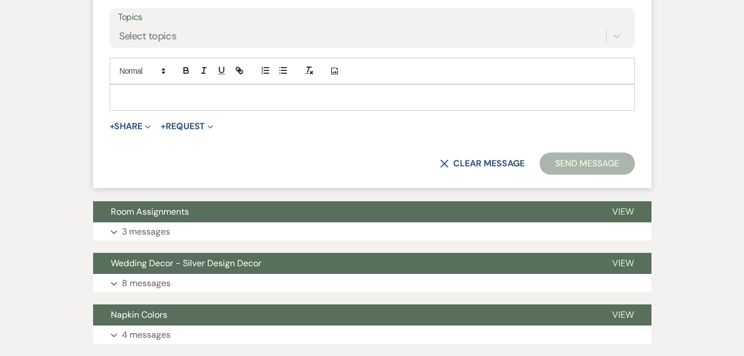
click at [222, 104] on p at bounding box center [373, 97] width 508 height 12
click at [115, 48] on div "Topics Select topics" at bounding box center [372, 27] width 525 height 39
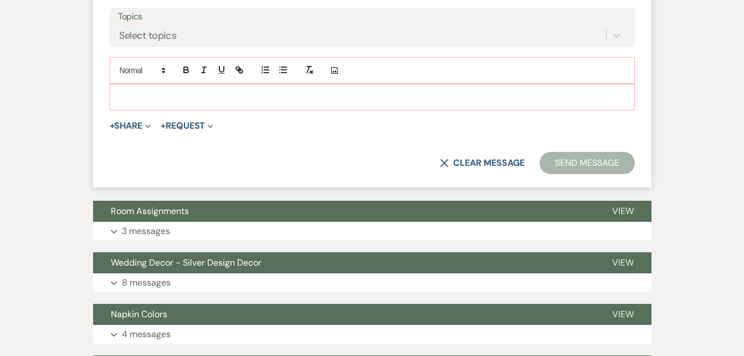
scroll to position [2241, 0]
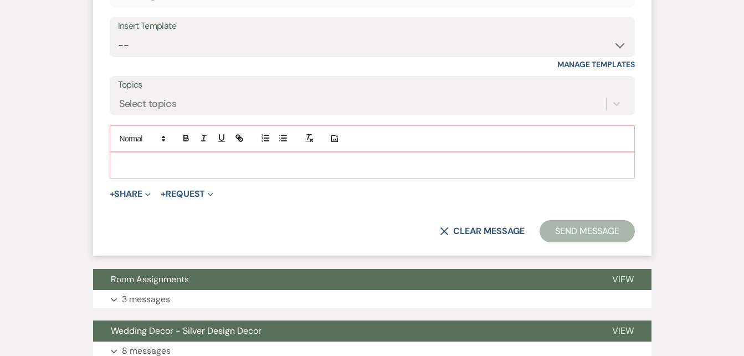
click at [165, 171] on p at bounding box center [373, 165] width 508 height 12
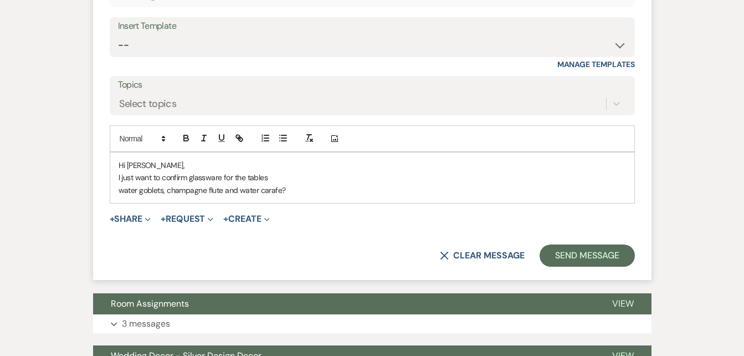
click at [270, 183] on p "I just want to confirm glassware for the tables" at bounding box center [373, 177] width 508 height 12
click at [313, 196] on p "water goblets, champagne flute and water carafe?" at bounding box center [373, 190] width 508 height 12
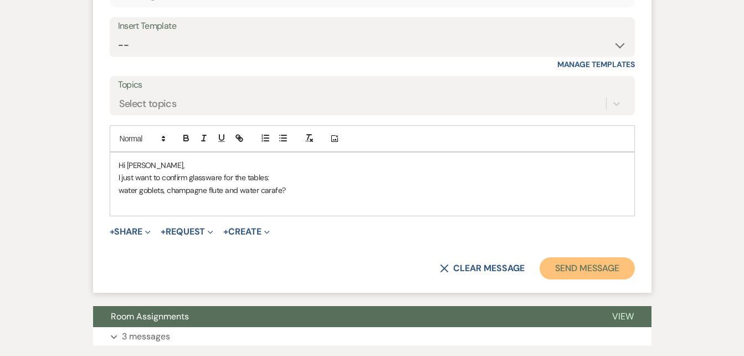
click at [565, 279] on button "Send Message" at bounding box center [587, 268] width 95 height 22
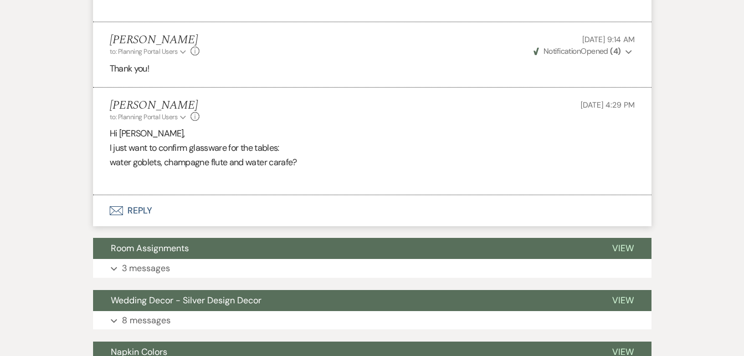
scroll to position [2584, 0]
